Goal: Task Accomplishment & Management: Manage account settings

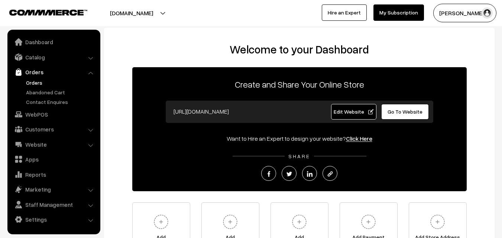
click at [37, 80] on link "Orders" at bounding box center [61, 83] width 74 height 8
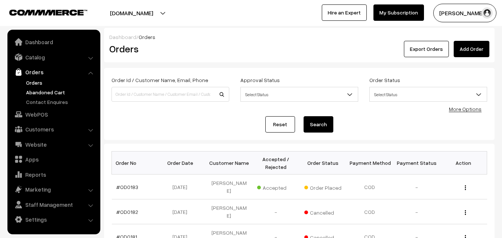
click at [49, 91] on link "Abandoned Cart" at bounding box center [61, 92] width 74 height 8
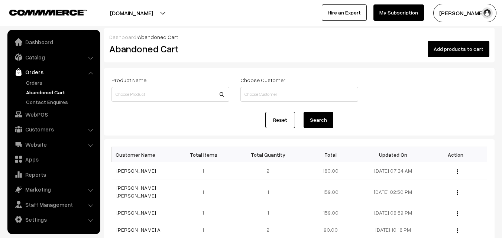
click at [448, 17] on button "[PERSON_NAME]" at bounding box center [464, 13] width 63 height 19
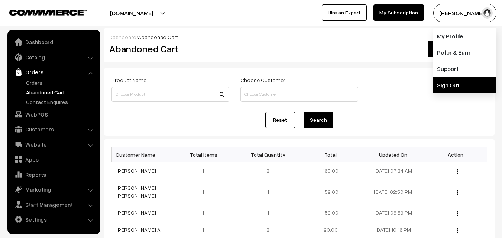
click at [449, 80] on link "Sign Out" at bounding box center [464, 85] width 63 height 16
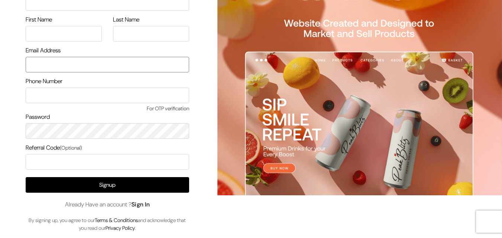
type input "uppadasarees999@gmail.com"
click at [145, 206] on link "Sign In" at bounding box center [141, 205] width 19 height 8
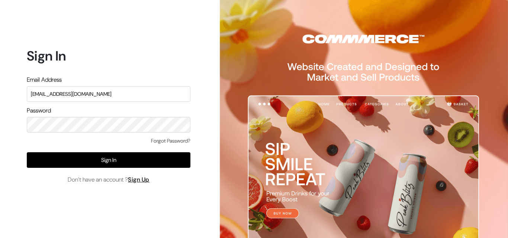
drag, startPoint x: 109, startPoint y: 91, endPoint x: 9, endPoint y: 99, distance: 100.7
click at [9, 99] on div "Sign In Email Address uppadasarees999@gmail.com Password Forgot Password? Sign …" at bounding box center [105, 119] width 211 height 238
type input "k"
type input "uppadasarees999@gmail.com"
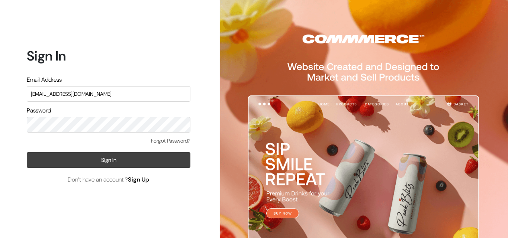
click at [88, 163] on button "Sign In" at bounding box center [109, 160] width 164 height 16
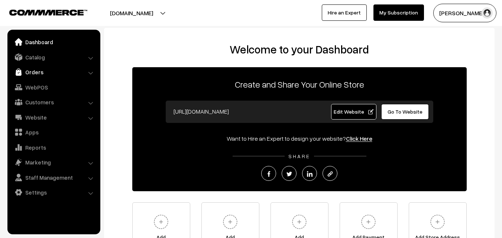
click at [33, 72] on link "Orders" at bounding box center [53, 71] width 88 height 13
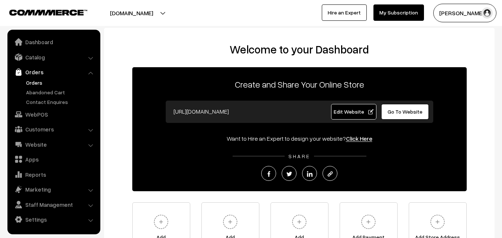
click at [33, 82] on link "Orders" at bounding box center [61, 83] width 74 height 8
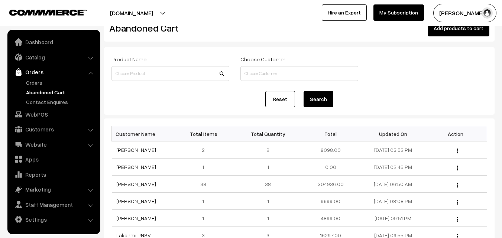
scroll to position [37, 0]
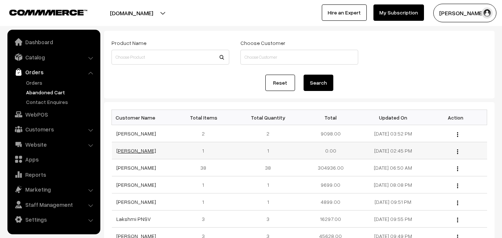
click at [151, 152] on link "Mukulika Kushari Kusjari" at bounding box center [136, 151] width 40 height 6
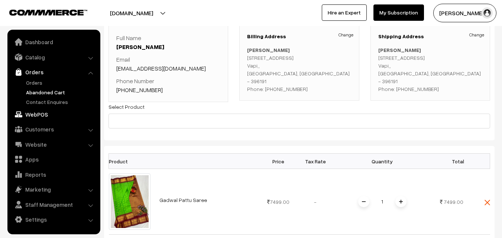
scroll to position [37, 0]
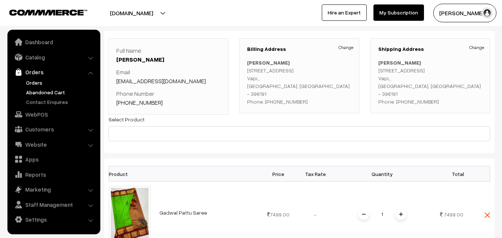
click at [32, 85] on link "Orders" at bounding box center [61, 83] width 74 height 8
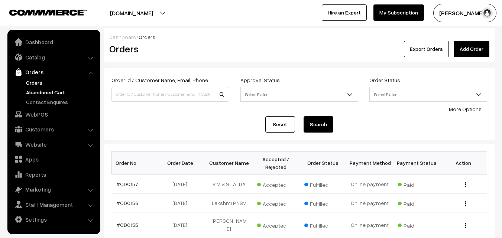
click at [32, 93] on link "Abandoned Cart" at bounding box center [61, 92] width 74 height 8
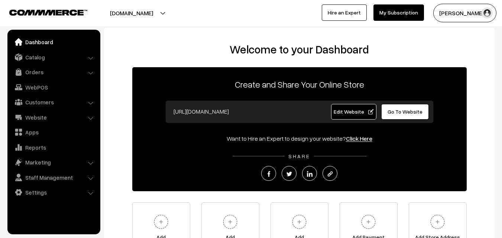
click at [30, 70] on link "Orders" at bounding box center [53, 71] width 88 height 13
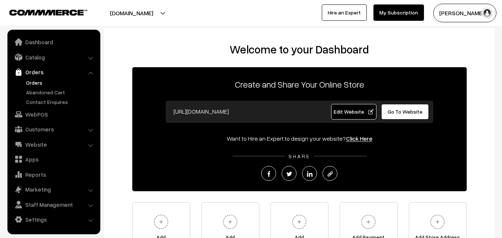
click at [32, 85] on link "Orders" at bounding box center [61, 83] width 74 height 8
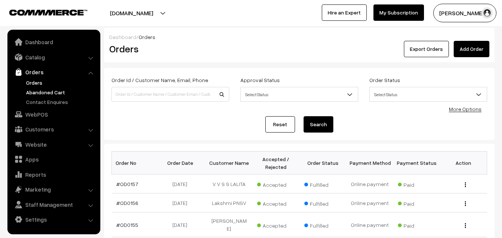
click at [39, 93] on link "Abandoned Cart" at bounding box center [61, 92] width 74 height 8
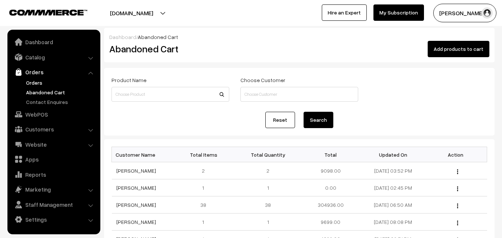
click at [32, 85] on link "Orders" at bounding box center [61, 83] width 74 height 8
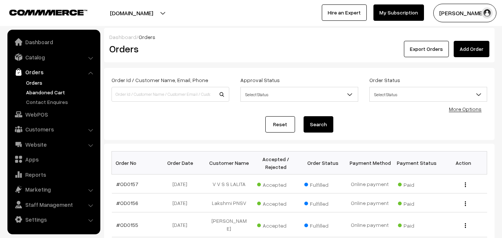
click at [30, 94] on link "Abandoned Cart" at bounding box center [61, 92] width 74 height 8
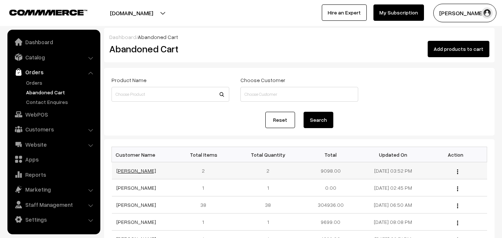
click at [126, 172] on link "[PERSON_NAME]" at bounding box center [136, 171] width 40 height 6
click at [31, 81] on link "Orders" at bounding box center [61, 83] width 74 height 8
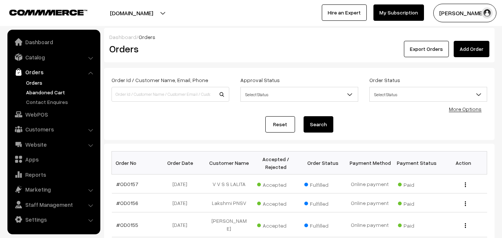
click at [42, 91] on link "Abandoned Cart" at bounding box center [61, 92] width 74 height 8
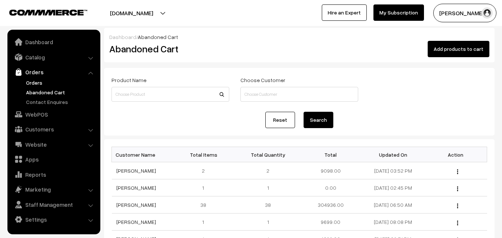
click at [38, 82] on link "Orders" at bounding box center [61, 83] width 74 height 8
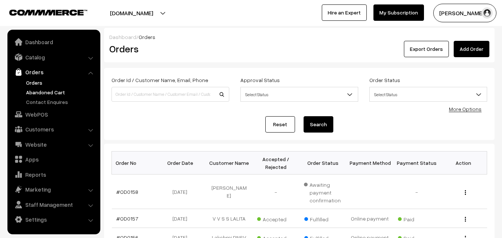
click at [39, 94] on link "Abandoned Cart" at bounding box center [61, 92] width 74 height 8
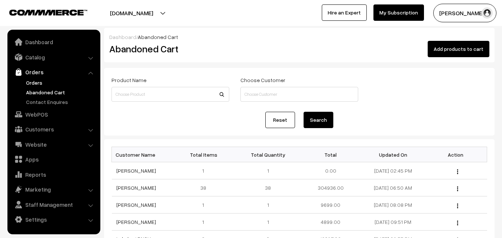
click at [36, 84] on link "Orders" at bounding box center [61, 83] width 74 height 8
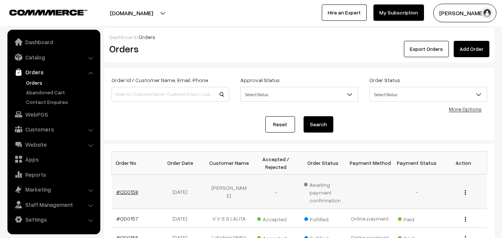
click at [126, 191] on link "#OD0158" at bounding box center [127, 192] width 22 height 6
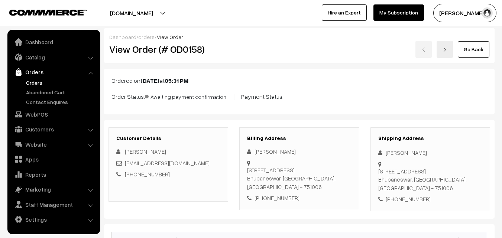
scroll to position [74, 0]
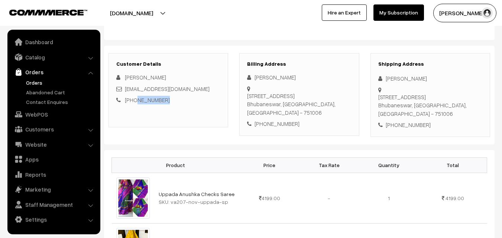
drag, startPoint x: 177, startPoint y: 105, endPoint x: 135, endPoint y: 99, distance: 42.0
click at [135, 99] on div "Customer Details Padmaja Biswal padmajabiswal13@gmail.com +91 8884200103" at bounding box center [169, 90] width 120 height 74
copy link "8884200103"
click at [41, 59] on link "Catalog" at bounding box center [53, 57] width 88 height 13
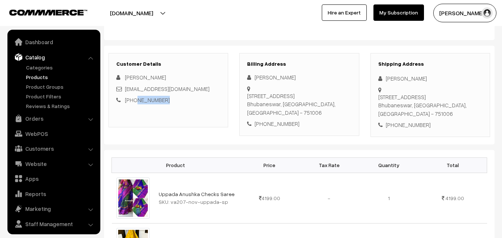
click at [41, 75] on link "Products" at bounding box center [61, 77] width 74 height 8
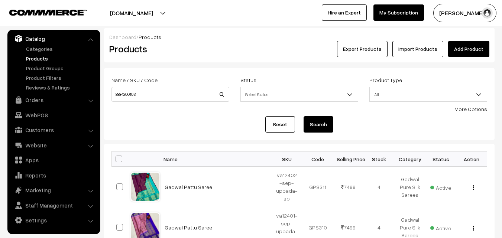
type input "8884200103"
click at [326, 125] on button "Search" at bounding box center [319, 124] width 30 height 16
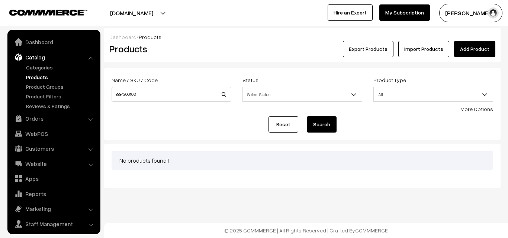
scroll to position [19, 0]
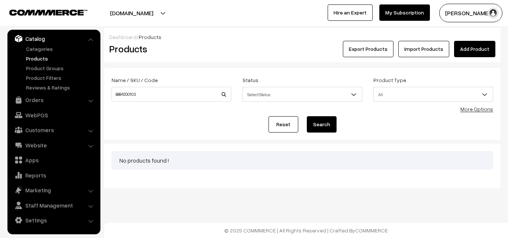
click at [40, 58] on link "Products" at bounding box center [61, 59] width 74 height 8
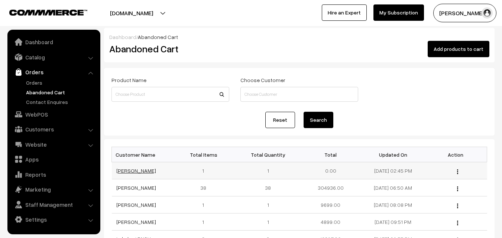
click at [156, 169] on link "Mukulika Kushari Kusjari" at bounding box center [136, 171] width 40 height 6
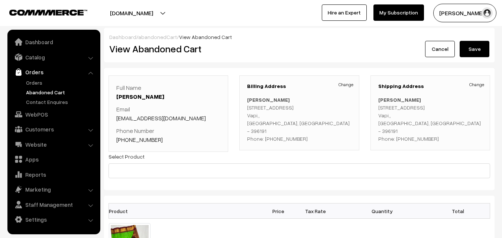
scroll to position [74, 0]
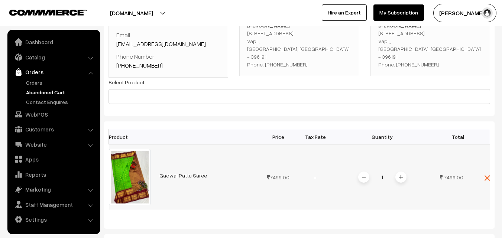
drag, startPoint x: 155, startPoint y: 180, endPoint x: 205, endPoint y: 180, distance: 49.8
click at [205, 180] on td "Gadwal Pattu Saree" at bounding box center [207, 178] width 105 height 66
copy link "Gadwal Pattu Saree"
click at [41, 56] on link "Catalog" at bounding box center [53, 57] width 88 height 13
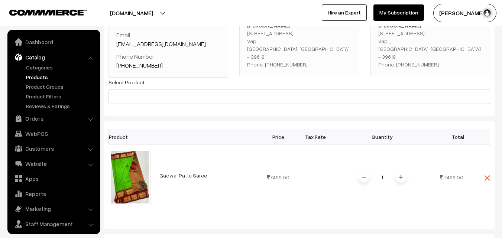
click at [41, 78] on link "Products" at bounding box center [61, 77] width 74 height 8
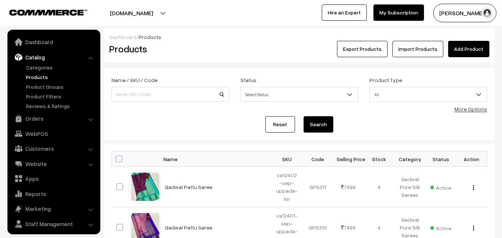
scroll to position [19, 0]
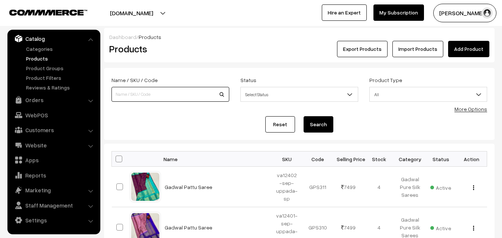
paste input "Gadwal Pattu Saree"
type input "Gadwal Pattu Saree"
click at [312, 127] on button "Search" at bounding box center [319, 124] width 30 height 16
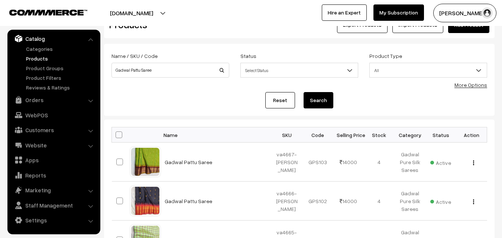
scroll to position [37, 0]
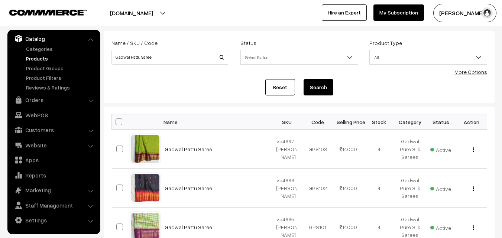
click at [36, 57] on link "Products" at bounding box center [61, 59] width 74 height 8
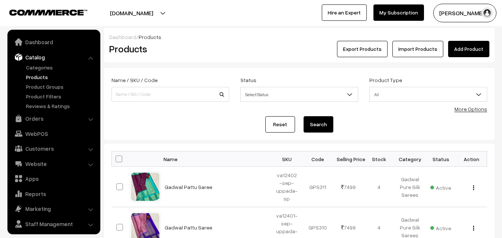
scroll to position [19, 0]
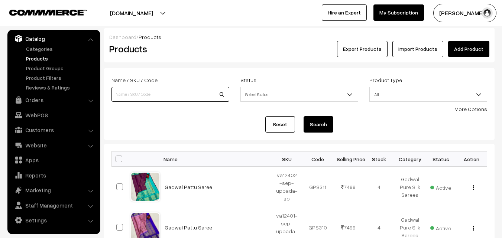
paste input "Gadwal Pattu Saree"
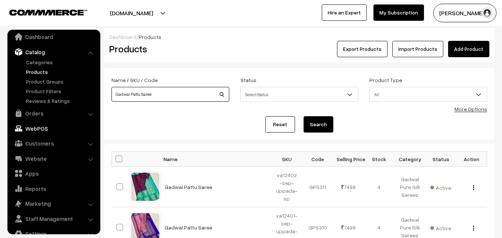
scroll to position [0, 0]
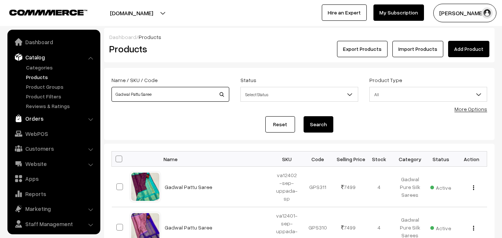
type input "Gadwal Pattu Saree"
click at [30, 115] on link "Orders" at bounding box center [53, 118] width 88 height 13
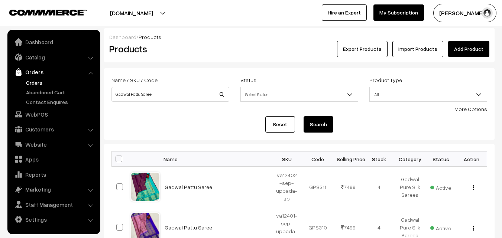
click at [33, 83] on link "Orders" at bounding box center [61, 83] width 74 height 8
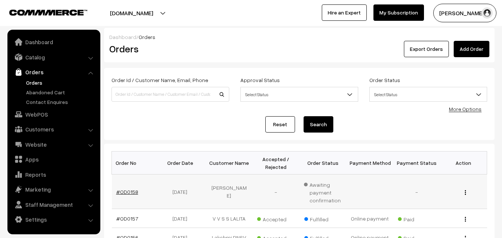
click at [119, 190] on link "#OD0158" at bounding box center [127, 192] width 22 height 6
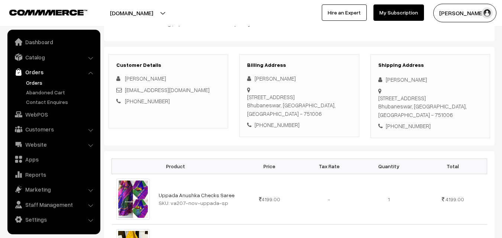
scroll to position [74, 0]
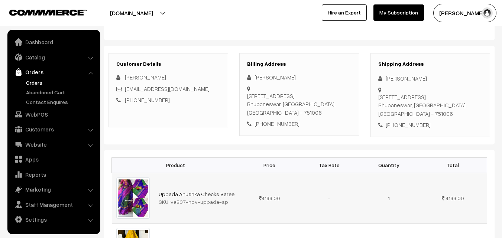
drag, startPoint x: 169, startPoint y: 211, endPoint x: 222, endPoint y: 210, distance: 52.0
click at [222, 206] on div "SKU: va207-nov-uppada-sp" at bounding box center [197, 202] width 77 height 8
copy div "va207-nov-uppada-sp"
click at [43, 60] on link "Catalog" at bounding box center [53, 57] width 88 height 13
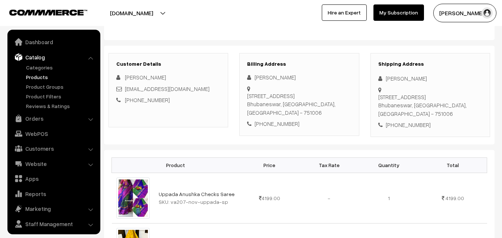
click at [43, 76] on link "Products" at bounding box center [61, 77] width 74 height 8
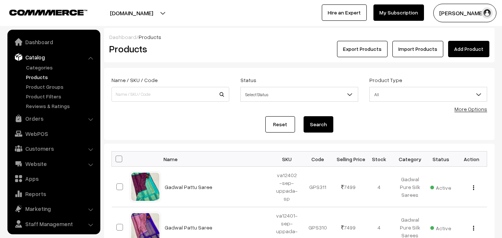
scroll to position [19, 0]
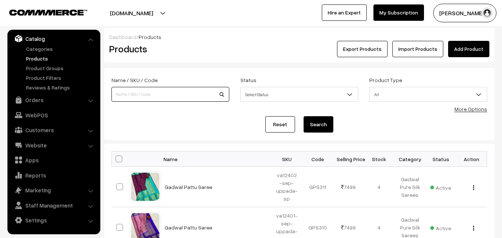
paste input "va207-nov-uppada-sp"
type input "va207-nov-uppada-sp"
click at [316, 124] on button "Search" at bounding box center [319, 124] width 30 height 16
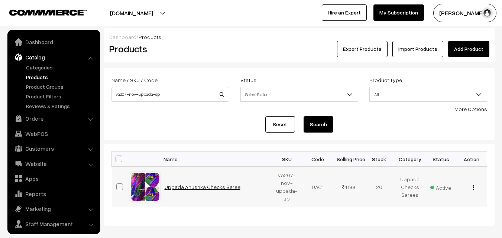
scroll to position [19, 0]
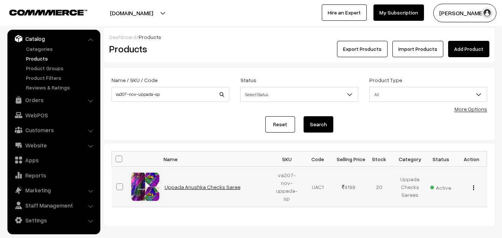
click at [197, 189] on link "Uppada Anushka Checks Saree" at bounding box center [203, 187] width 76 height 6
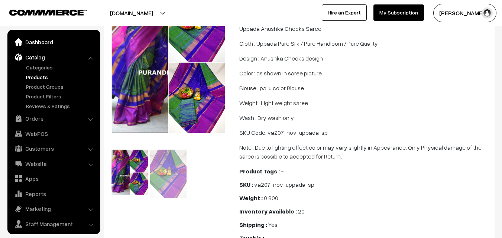
click at [39, 39] on link "Dashboard" at bounding box center [53, 41] width 88 height 13
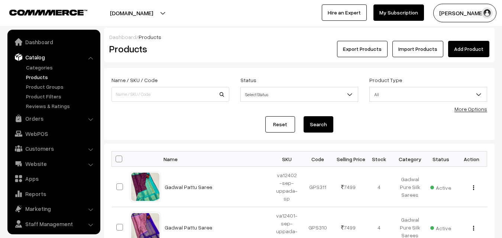
scroll to position [19, 0]
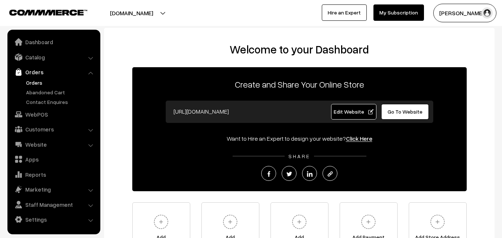
click at [32, 81] on link "Orders" at bounding box center [61, 83] width 74 height 8
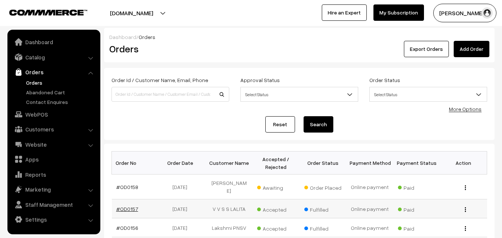
click at [130, 206] on link "#OD0157" at bounding box center [127, 209] width 22 height 6
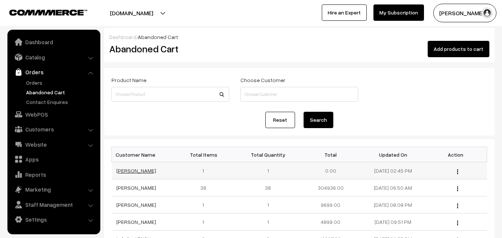
click at [134, 170] on link "Mukulika Kushari Kusjari" at bounding box center [136, 171] width 40 height 6
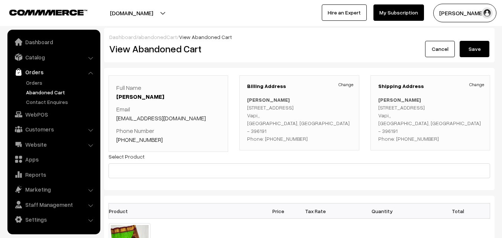
scroll to position [74, 0]
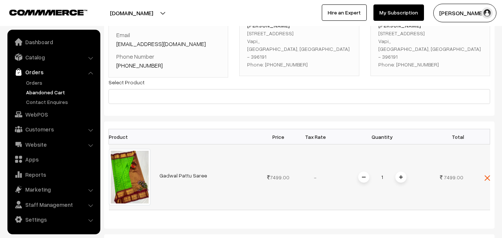
click at [177, 179] on link "Gadwal Pattu Saree" at bounding box center [183, 175] width 48 height 6
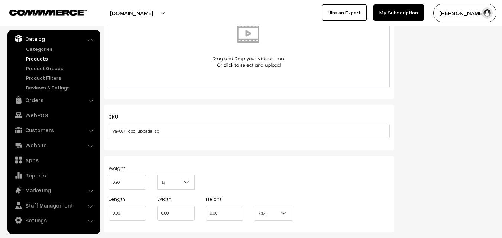
scroll to position [423, 0]
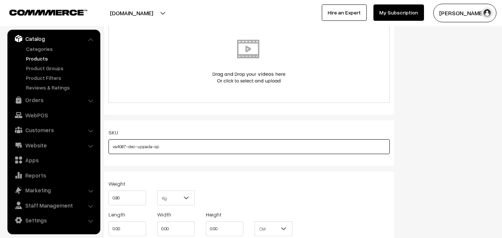
drag, startPoint x: 169, startPoint y: 150, endPoint x: 111, endPoint y: 149, distance: 58.4
click at [111, 149] on input "va4087-dec-uppada-sp" at bounding box center [249, 146] width 281 height 15
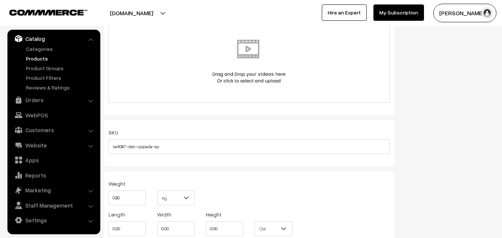
click at [36, 56] on link "Products" at bounding box center [61, 59] width 74 height 8
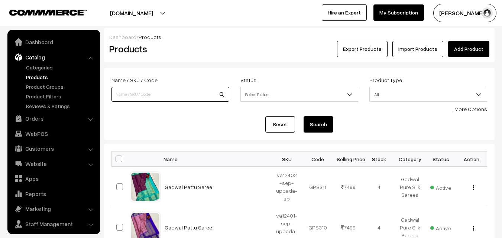
scroll to position [19, 0]
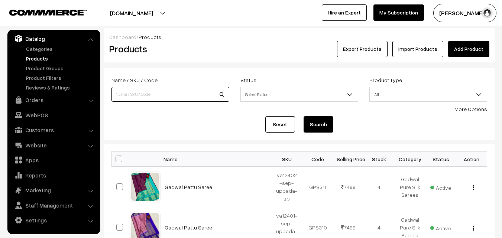
drag, startPoint x: 0, startPoint y: 0, endPoint x: 129, endPoint y: 92, distance: 158.0
paste input "va4087-dec-uppada-sp"
type input "va4087-dec-uppada-sp"
click at [319, 125] on button "Search" at bounding box center [319, 124] width 30 height 16
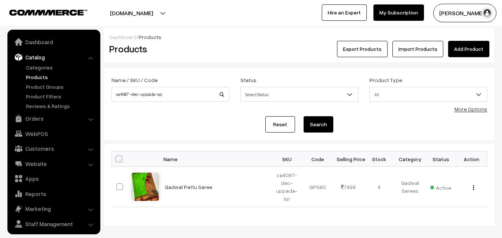
scroll to position [19, 0]
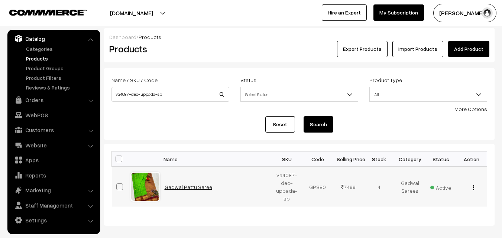
click at [192, 184] on link "Gadwal Pattu Saree" at bounding box center [189, 187] width 48 height 6
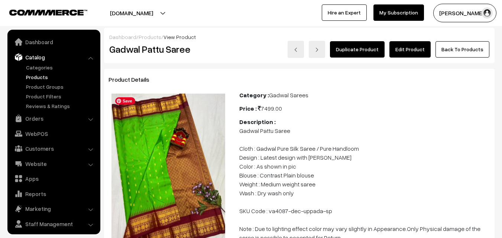
scroll to position [19, 0]
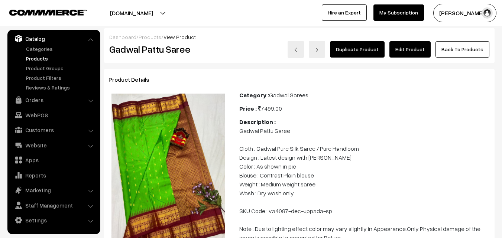
click at [487, 172] on p "Gadwal Pattu Saree Cloth : Gadwal Pure Silk Saree / Pure Handloom Design : Late…" at bounding box center [364, 184] width 251 height 116
click at [421, 49] on link "Edit Product" at bounding box center [410, 49] width 41 height 16
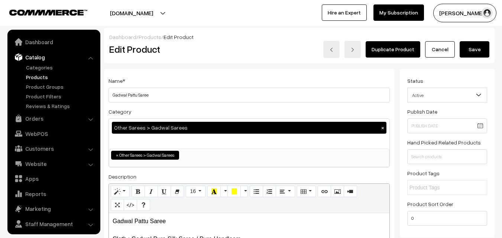
scroll to position [19, 0]
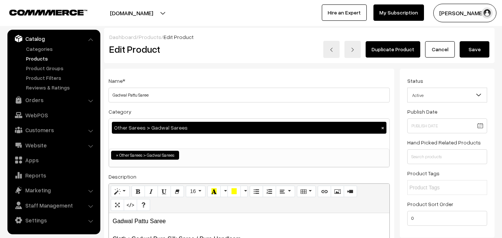
click at [38, 61] on link "Products" at bounding box center [61, 59] width 74 height 8
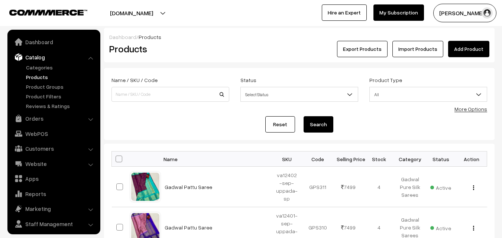
scroll to position [19, 0]
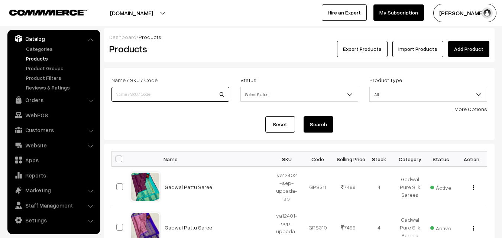
paste input "va4087-dec-uppada-sp"
type input "va4087-dec-uppada-sp"
click at [322, 125] on button "Search" at bounding box center [319, 124] width 30 height 16
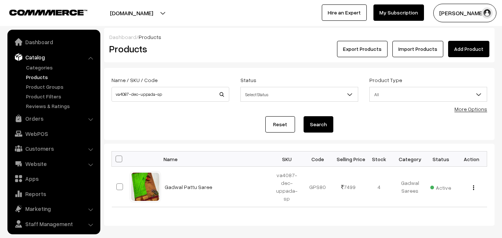
scroll to position [19, 0]
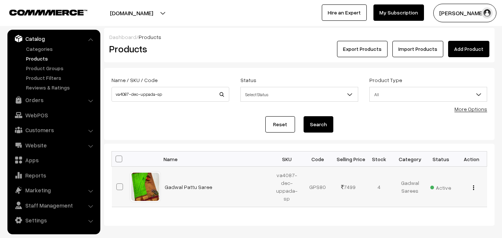
click at [474, 186] on img "button" at bounding box center [473, 187] width 1 height 5
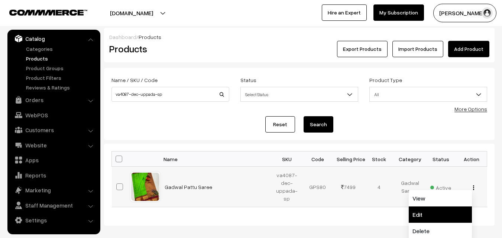
click at [423, 212] on link "Edit" at bounding box center [440, 215] width 63 height 16
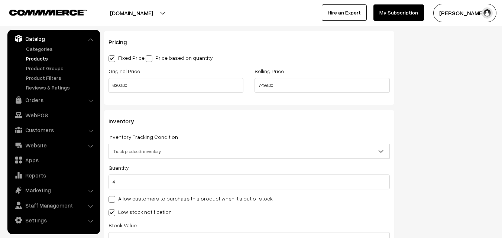
scroll to position [669, 0]
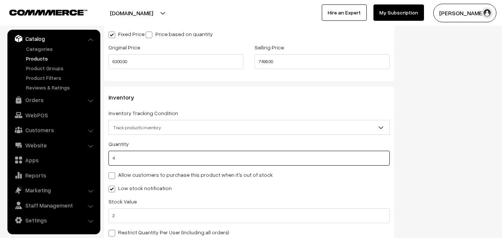
drag, startPoint x: 116, startPoint y: 161, endPoint x: 109, endPoint y: 160, distance: 7.9
click at [109, 160] on input "4" at bounding box center [249, 158] width 281 height 15
type input "0"
type input "4"
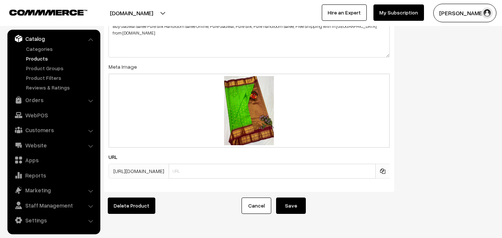
scroll to position [1167, 0]
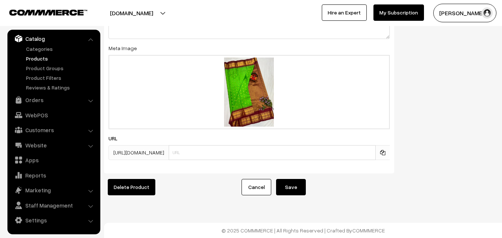
type input "0"
click at [298, 184] on button "Save" at bounding box center [291, 187] width 30 height 16
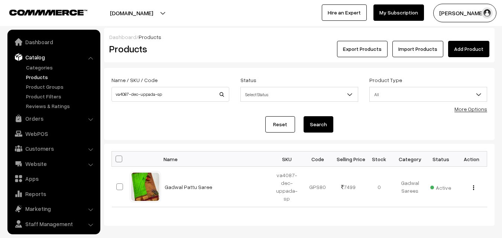
scroll to position [19, 0]
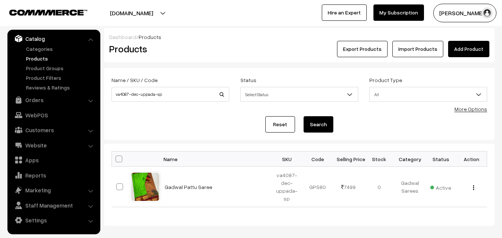
click at [45, 61] on link "Products" at bounding box center [61, 59] width 74 height 8
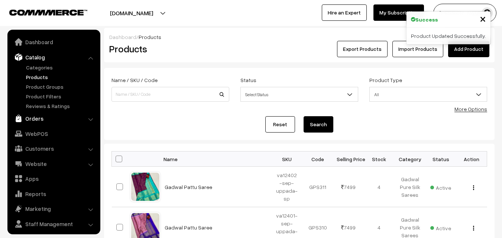
click at [31, 116] on link "Orders" at bounding box center [53, 118] width 88 height 13
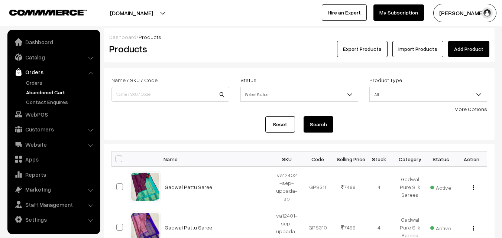
click at [35, 93] on link "Abandoned Cart" at bounding box center [61, 92] width 74 height 8
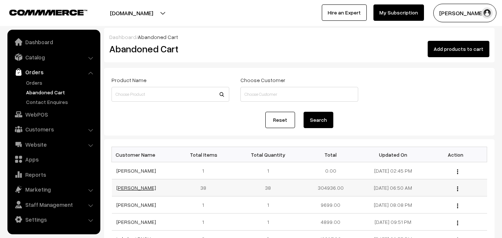
click at [138, 187] on link "[PERSON_NAME]" at bounding box center [136, 188] width 40 height 6
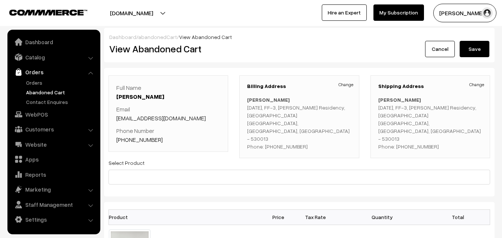
scroll to position [74, 0]
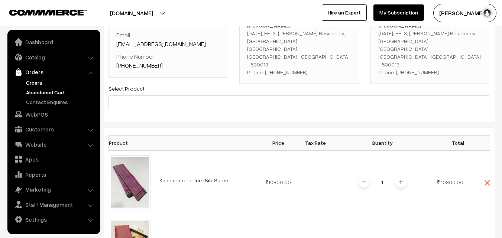
click at [30, 84] on link "Orders" at bounding box center [61, 83] width 74 height 8
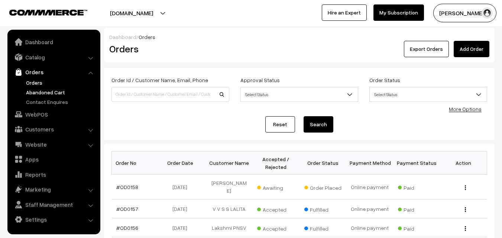
click at [33, 94] on link "Abandoned Cart" at bounding box center [61, 92] width 74 height 8
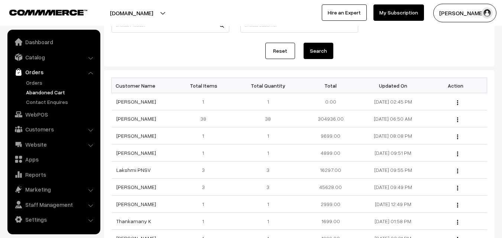
scroll to position [74, 0]
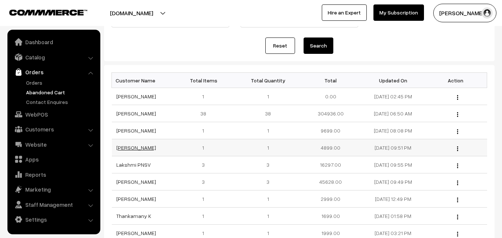
click at [135, 149] on link "[PERSON_NAME]" at bounding box center [136, 148] width 40 height 6
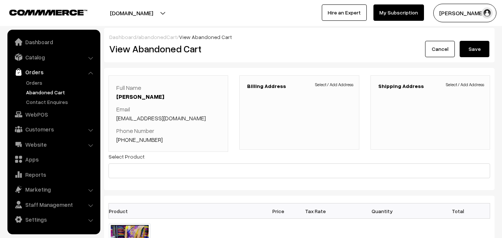
scroll to position [37, 0]
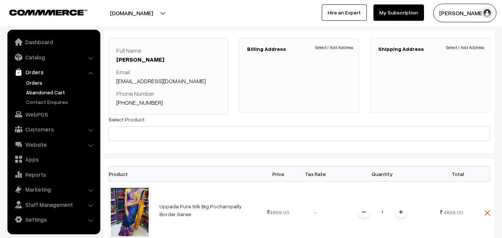
click at [34, 85] on link "Orders" at bounding box center [61, 83] width 74 height 8
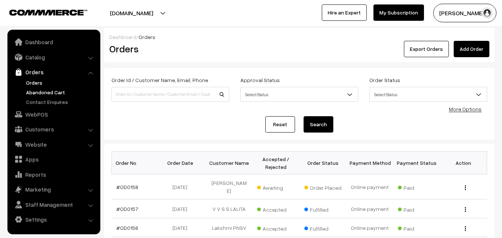
click at [36, 91] on link "Abandoned Cart" at bounding box center [61, 92] width 74 height 8
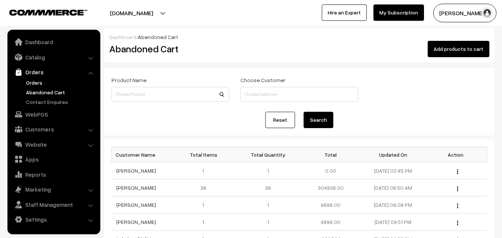
click at [35, 80] on link "Orders" at bounding box center [61, 83] width 74 height 8
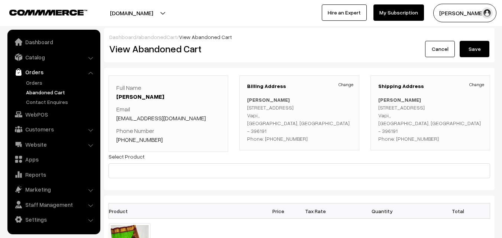
scroll to position [74, 0]
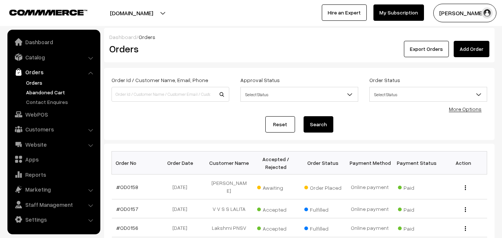
click at [38, 90] on link "Abandoned Cart" at bounding box center [61, 92] width 74 height 8
